Goal: Task Accomplishment & Management: Complete application form

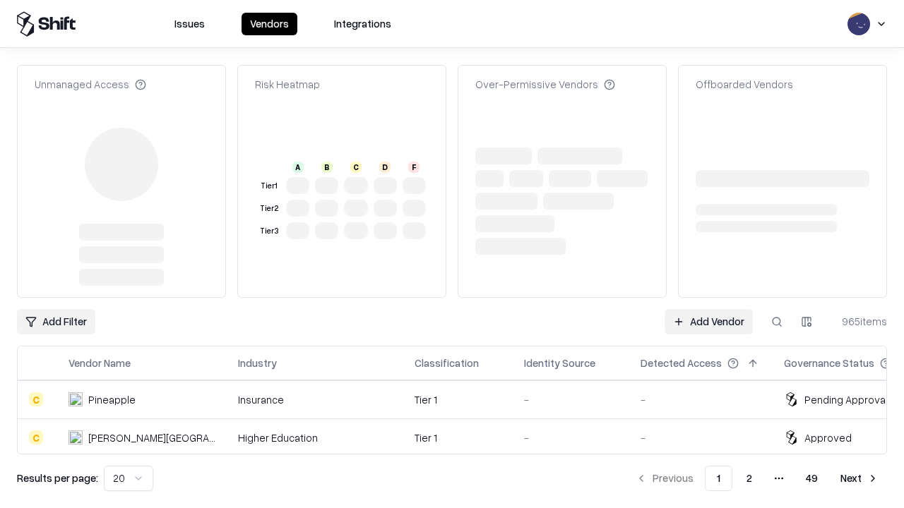
click at [708, 309] on link "Add Vendor" at bounding box center [709, 321] width 88 height 25
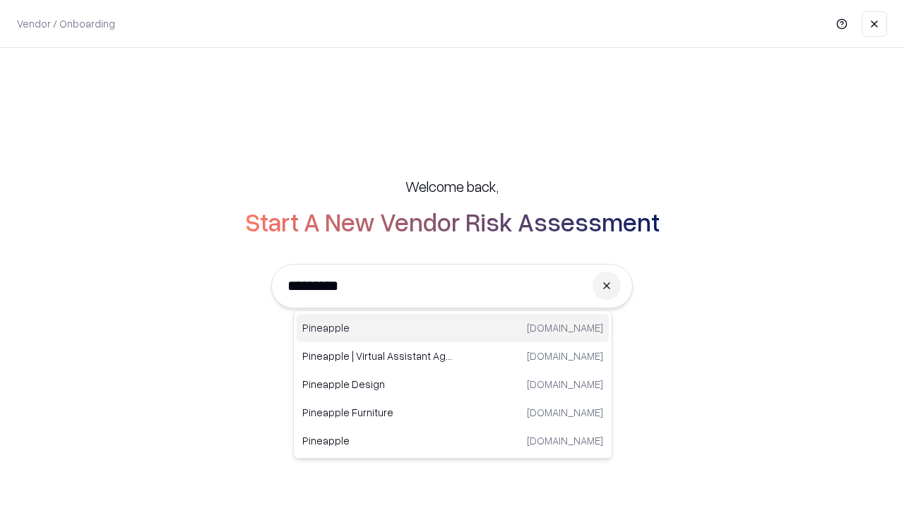
click at [453, 328] on div "Pineapple [DOMAIN_NAME]" at bounding box center [453, 328] width 312 height 28
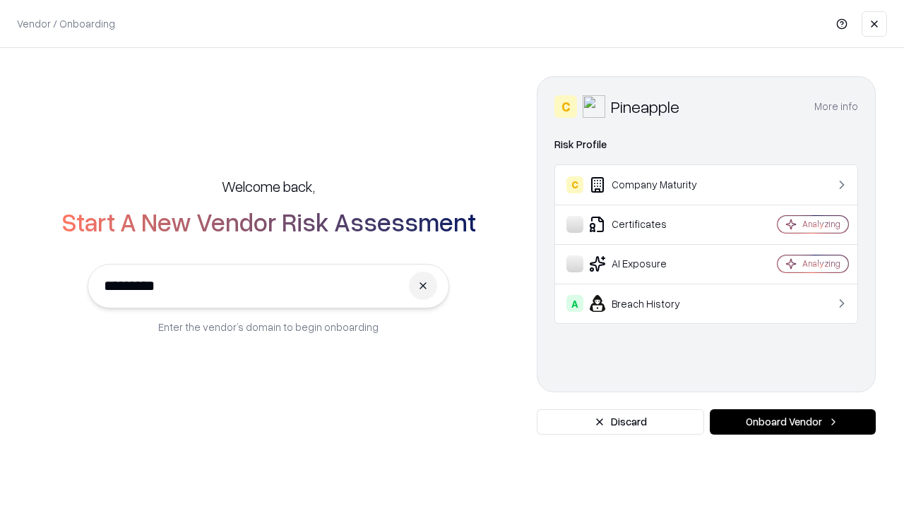
type input "*********"
click at [792, 422] on button "Onboard Vendor" at bounding box center [793, 422] width 166 height 25
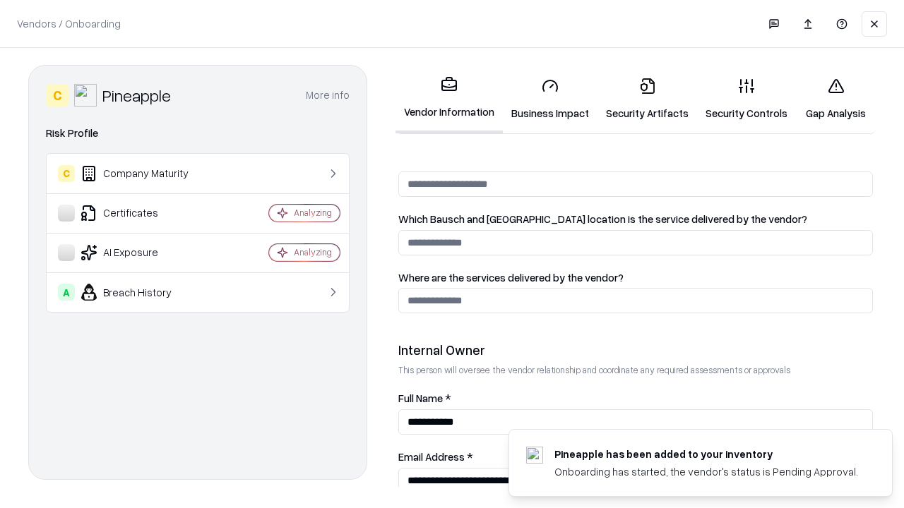
scroll to position [732, 0]
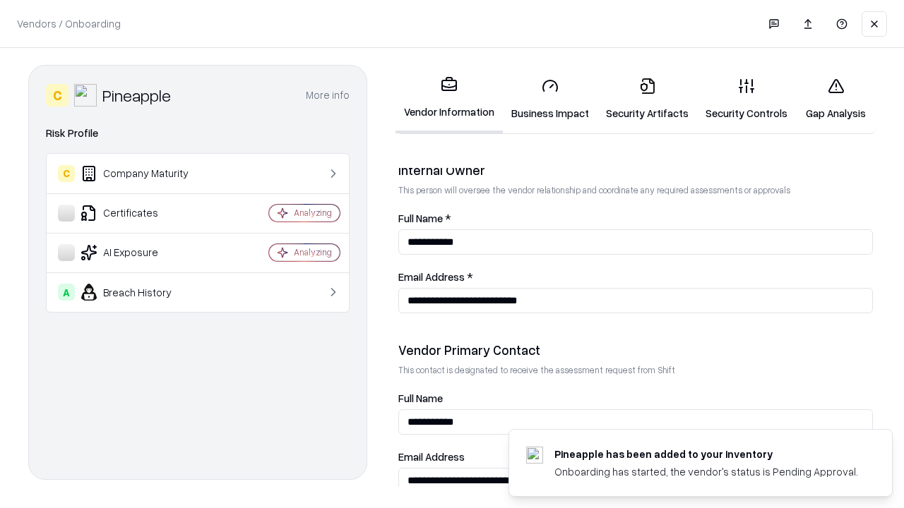
click at [550, 99] on link "Business Impact" at bounding box center [550, 99] width 95 height 66
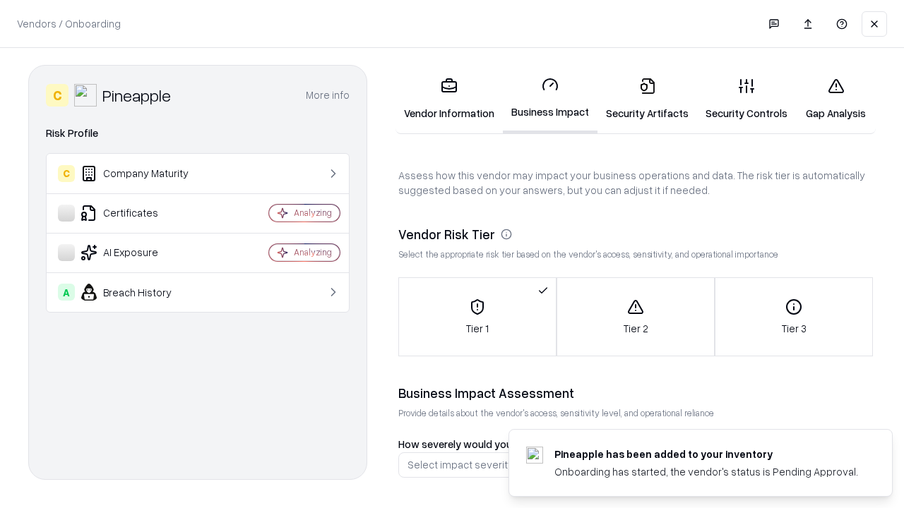
click at [647, 99] on link "Security Artifacts" at bounding box center [647, 99] width 100 height 66
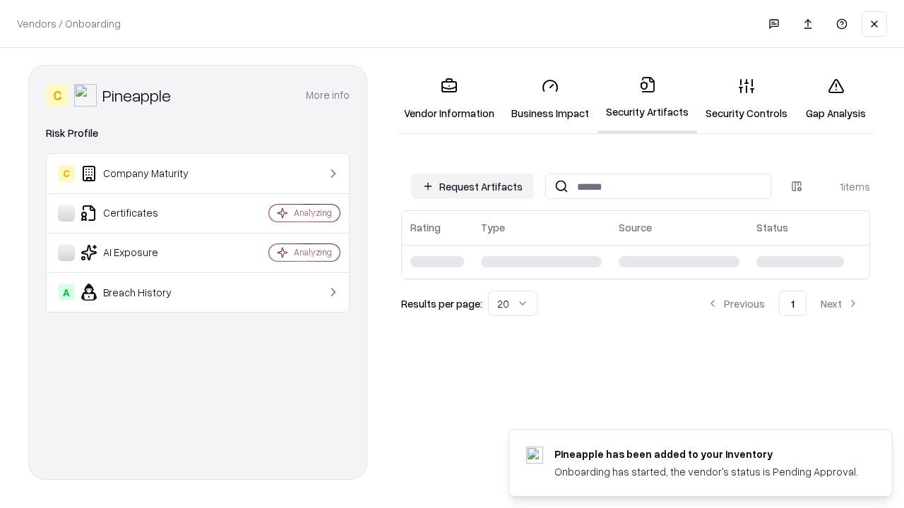
click at [472, 186] on button "Request Artifacts" at bounding box center [472, 186] width 123 height 25
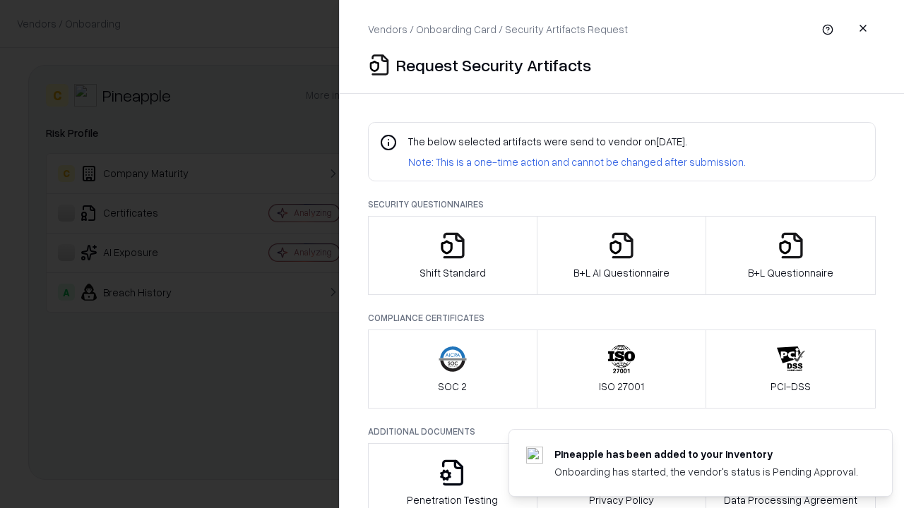
click at [452, 256] on icon "button" at bounding box center [453, 246] width 28 height 28
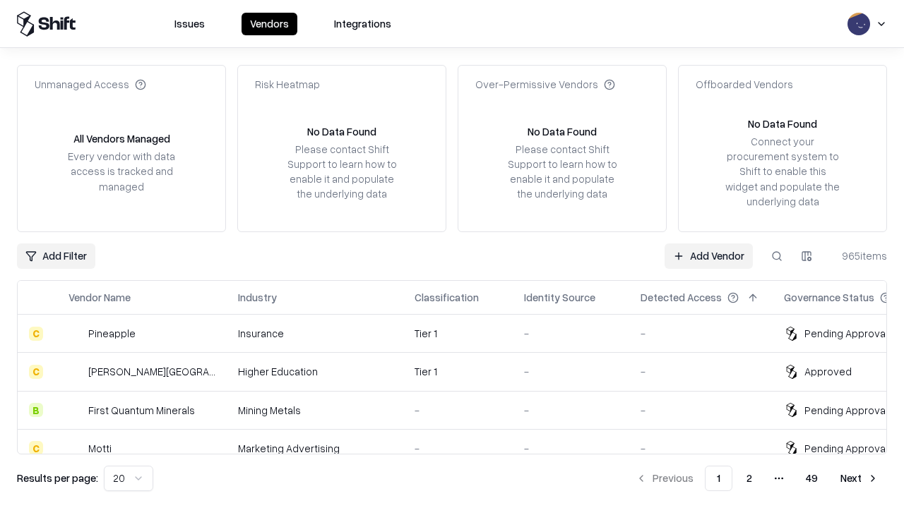
click at [708, 256] on link "Add Vendor" at bounding box center [709, 256] width 88 height 25
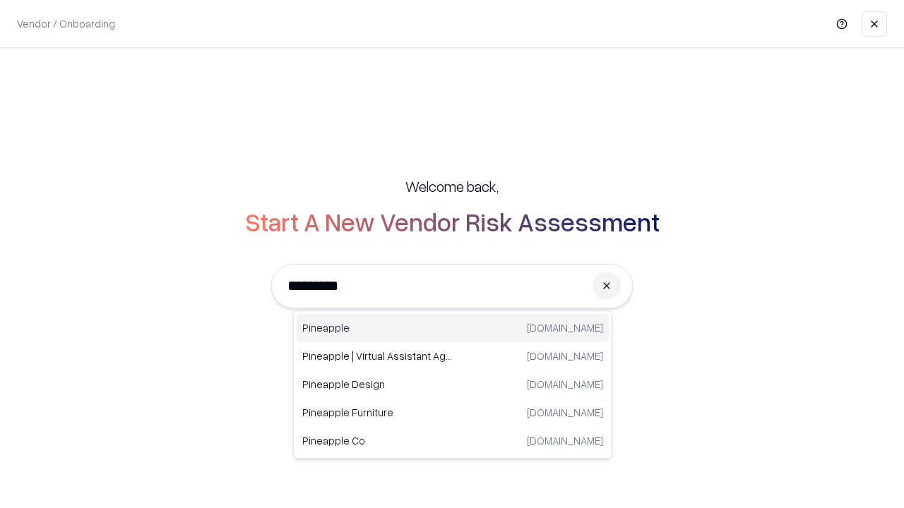
click at [453, 328] on div "Pineapple [DOMAIN_NAME]" at bounding box center [453, 328] width 312 height 28
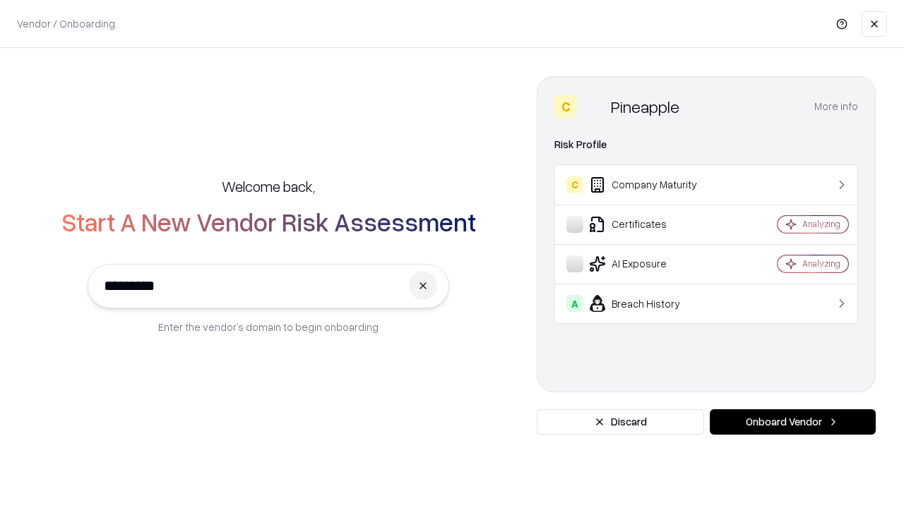
type input "*********"
click at [792, 422] on button "Onboard Vendor" at bounding box center [793, 422] width 166 height 25
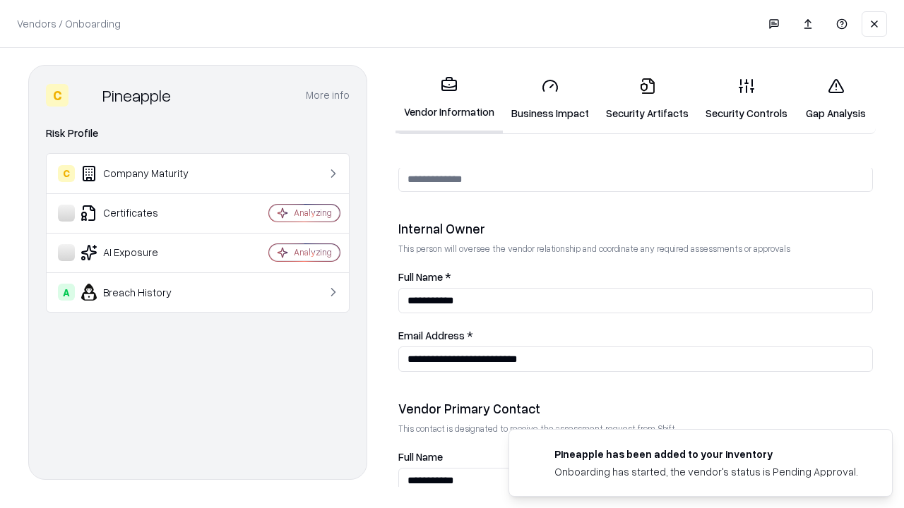
scroll to position [732, 0]
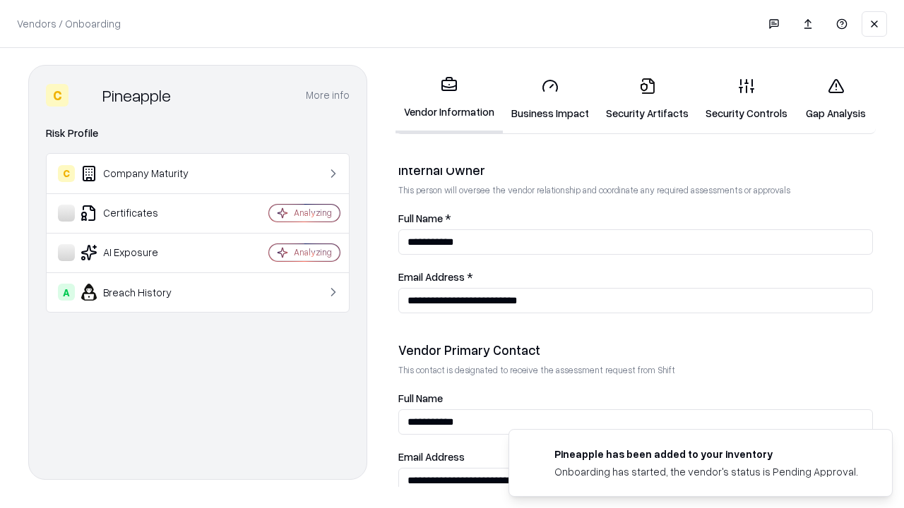
click at [835, 99] on link "Gap Analysis" at bounding box center [836, 99] width 80 height 66
